Goal: Information Seeking & Learning: Learn about a topic

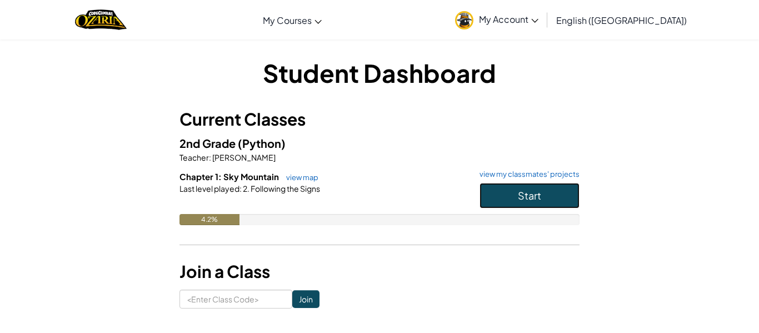
click at [531, 202] on button "Start" at bounding box center [529, 196] width 100 height 26
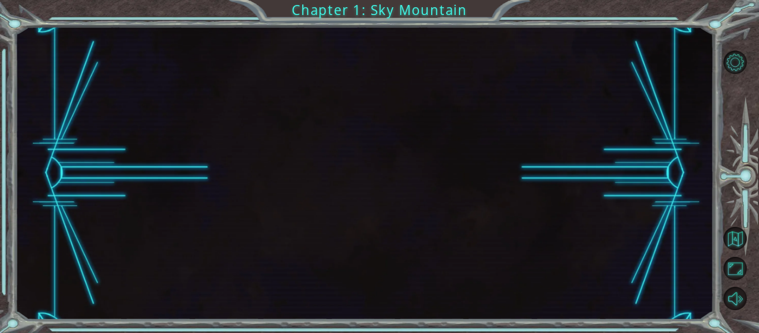
click at [531, 200] on div at bounding box center [364, 173] width 698 height 293
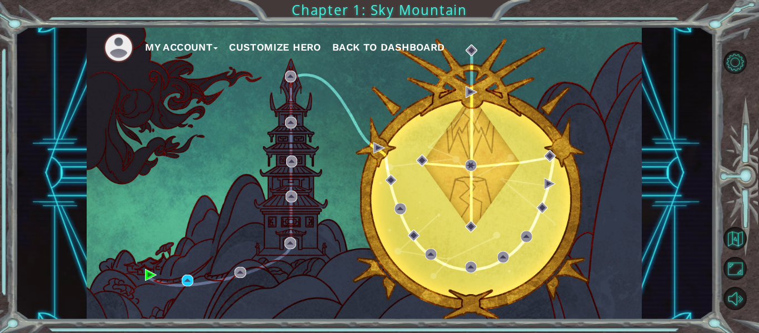
click at [142, 270] on div "My Account Customize Hero Back to Dashboard" at bounding box center [364, 173] width 555 height 293
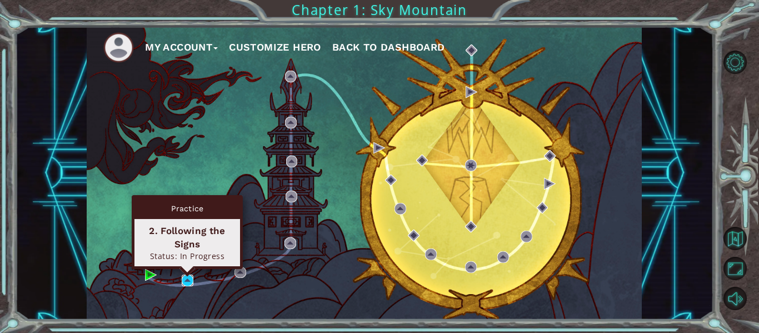
click at [191, 283] on img at bounding box center [188, 280] width 12 height 12
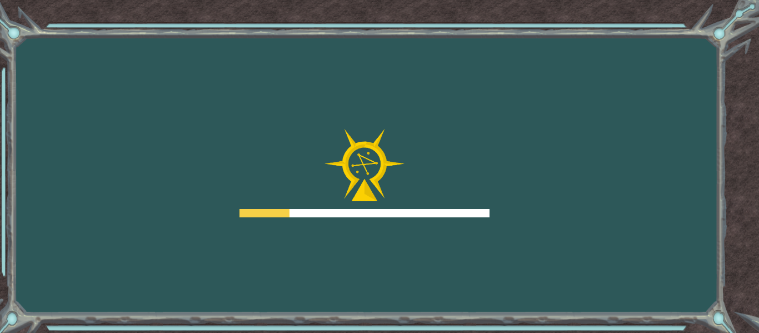
click at [319, 207] on div at bounding box center [364, 173] width 250 height 89
click at [380, 203] on div at bounding box center [364, 173] width 250 height 89
click at [402, 212] on div at bounding box center [364, 213] width 250 height 8
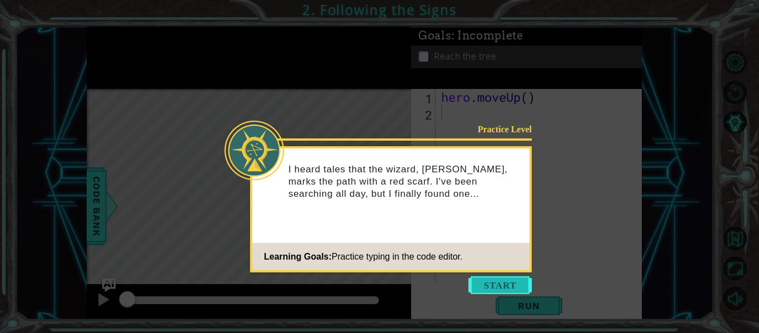
click at [509, 282] on button "Start" at bounding box center [499, 285] width 63 height 18
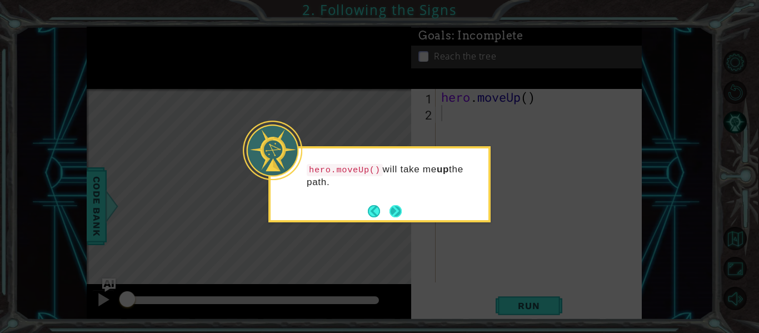
click at [396, 213] on button "Next" at bounding box center [395, 211] width 12 height 12
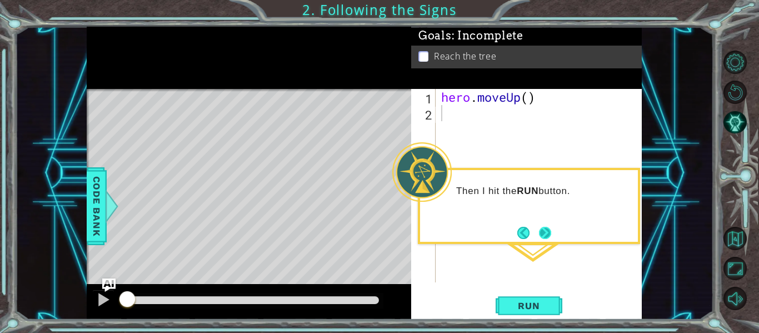
click at [543, 237] on button "Next" at bounding box center [545, 233] width 12 height 12
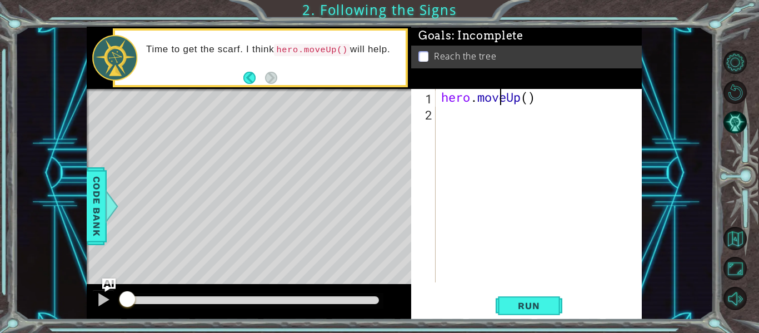
click at [502, 97] on div "hero . moveUp ( )" at bounding box center [542, 201] width 206 height 225
type textarea "hero.moveUp()"
click at [540, 311] on span "Run" at bounding box center [528, 305] width 44 height 11
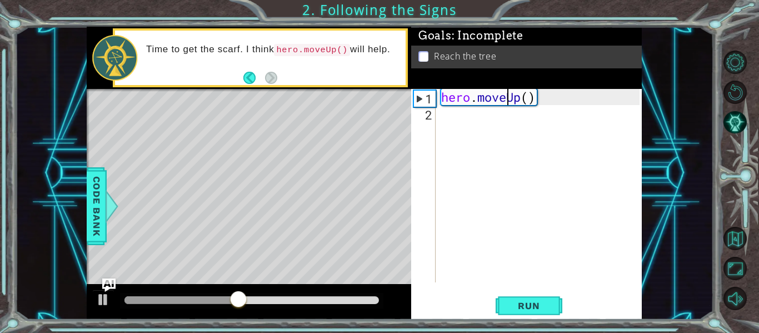
click at [506, 105] on div "hero . moveUp ( )" at bounding box center [542, 201] width 206 height 225
click at [550, 257] on div "hero . moveUp ( )" at bounding box center [542, 201] width 206 height 225
click at [547, 302] on span "Run" at bounding box center [528, 305] width 44 height 11
